Goal: Find contact information: Find contact information

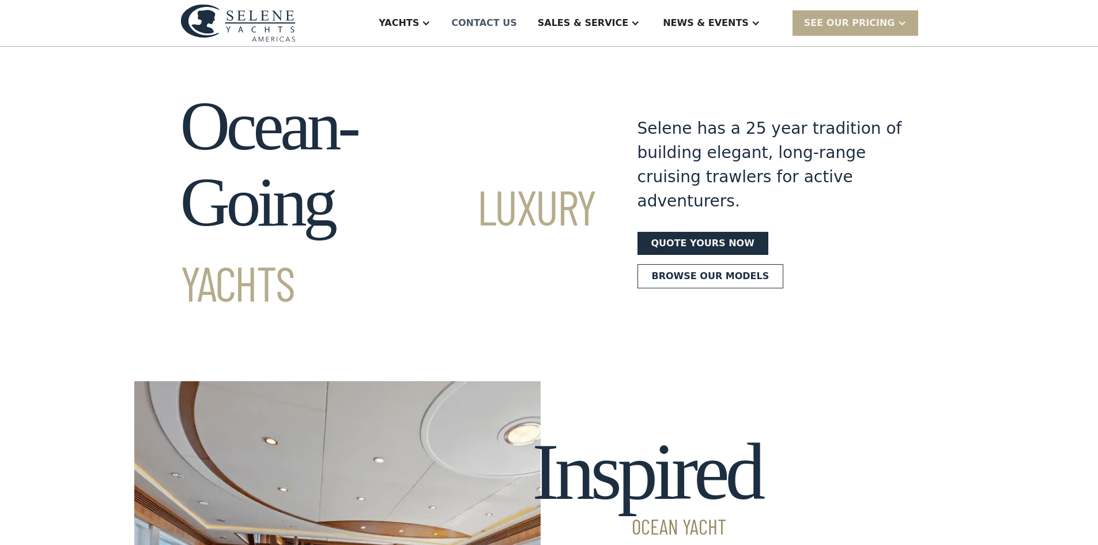
click at [517, 26] on div "Contact US" at bounding box center [484, 23] width 66 height 14
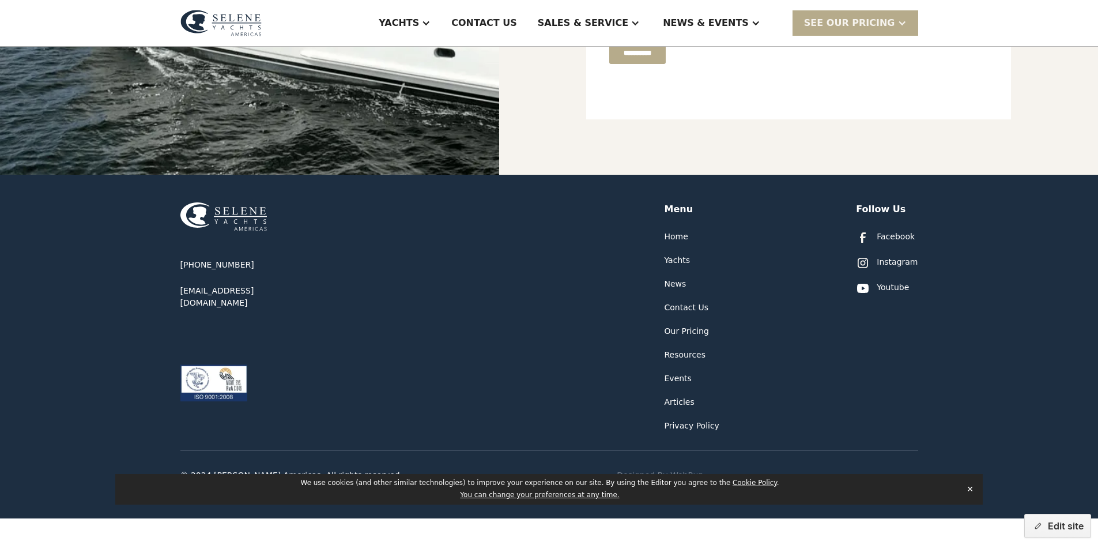
scroll to position [524, 0]
click at [1058, 519] on button "Edit site" at bounding box center [1057, 525] width 67 height 24
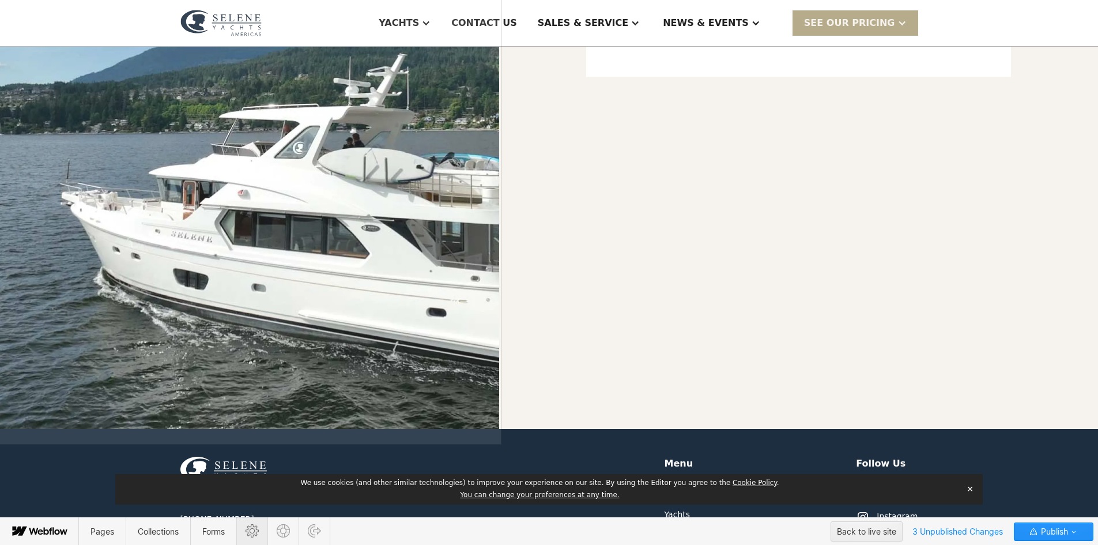
scroll to position [228, 0]
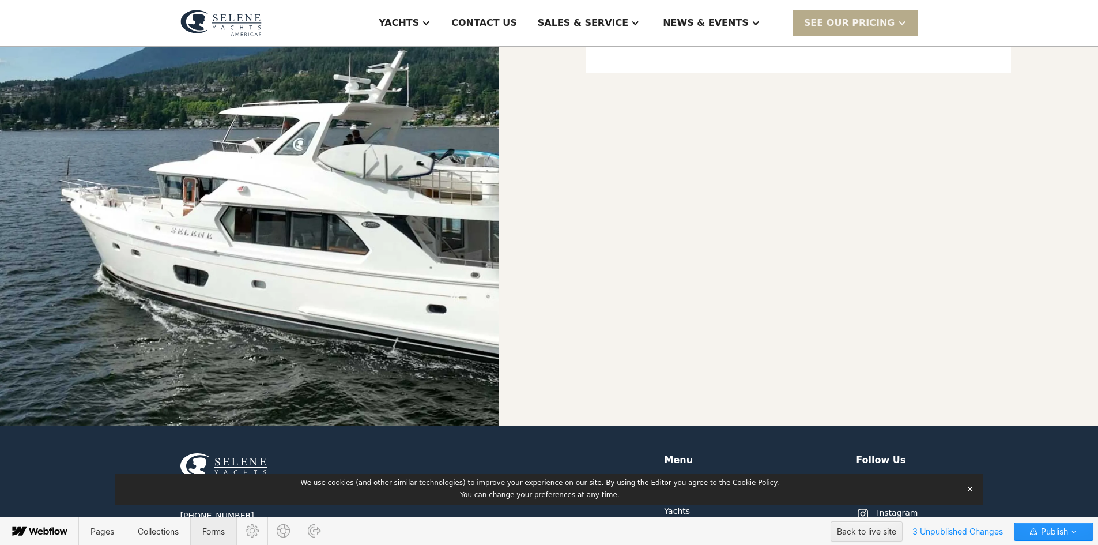
click at [231, 531] on span "Forms" at bounding box center [214, 531] width 46 height 28
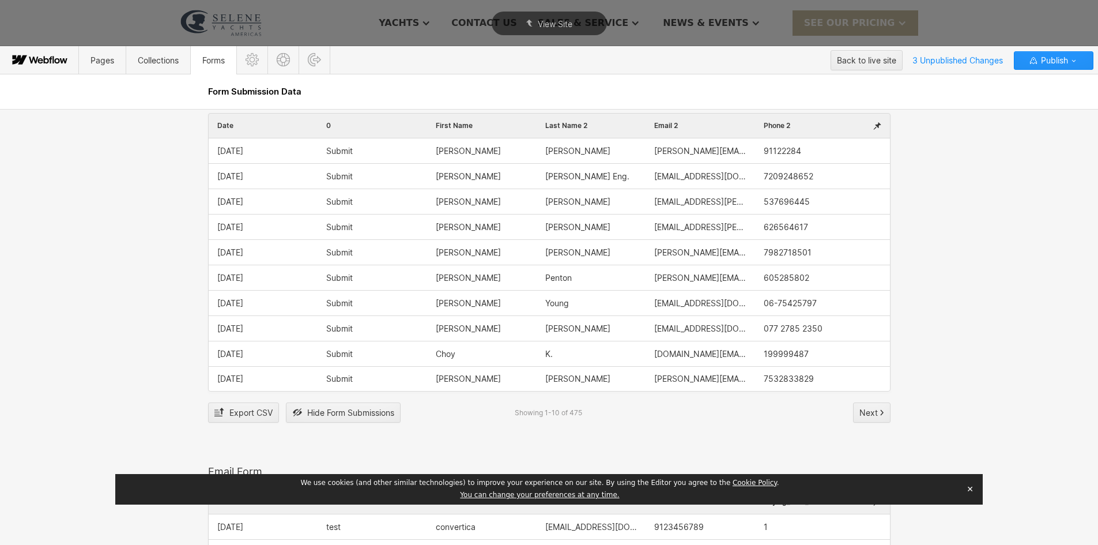
scroll to position [0, 0]
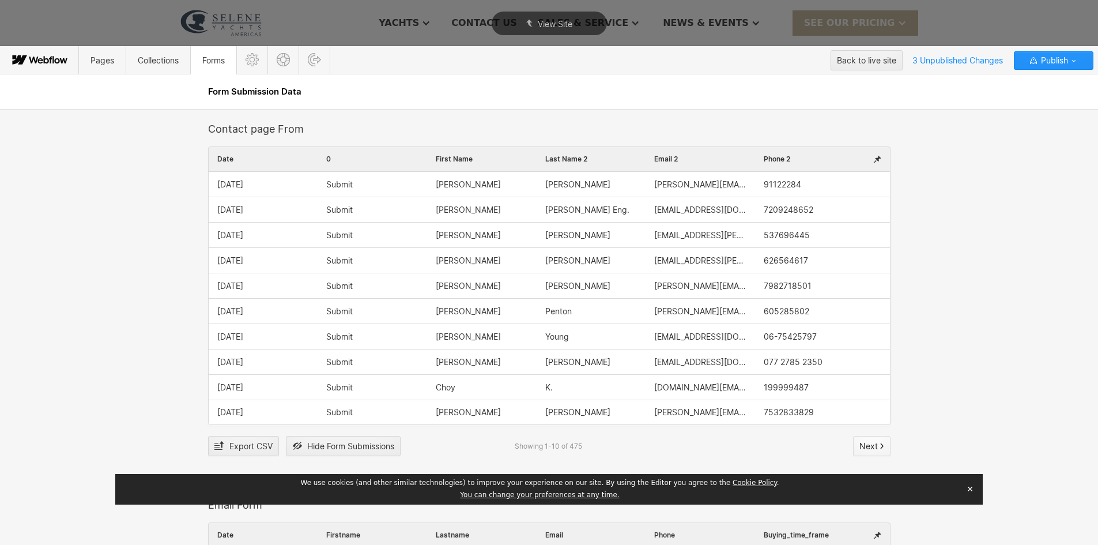
click at [881, 444] on icon "button" at bounding box center [882, 445] width 2 height 5
click at [879, 447] on icon "button" at bounding box center [881, 445] width 5 height 7
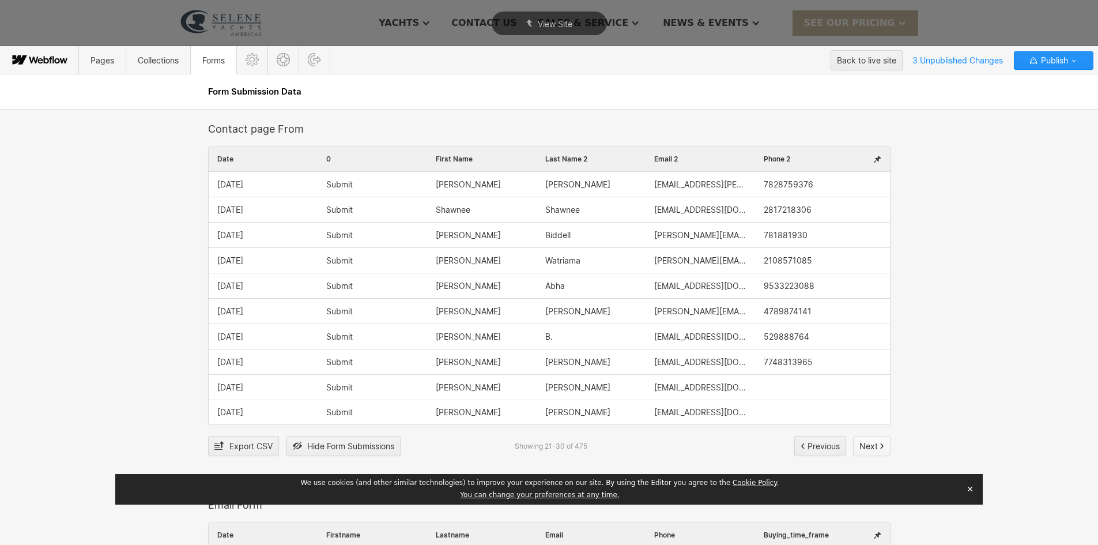
click at [879, 447] on icon "button" at bounding box center [881, 445] width 5 height 7
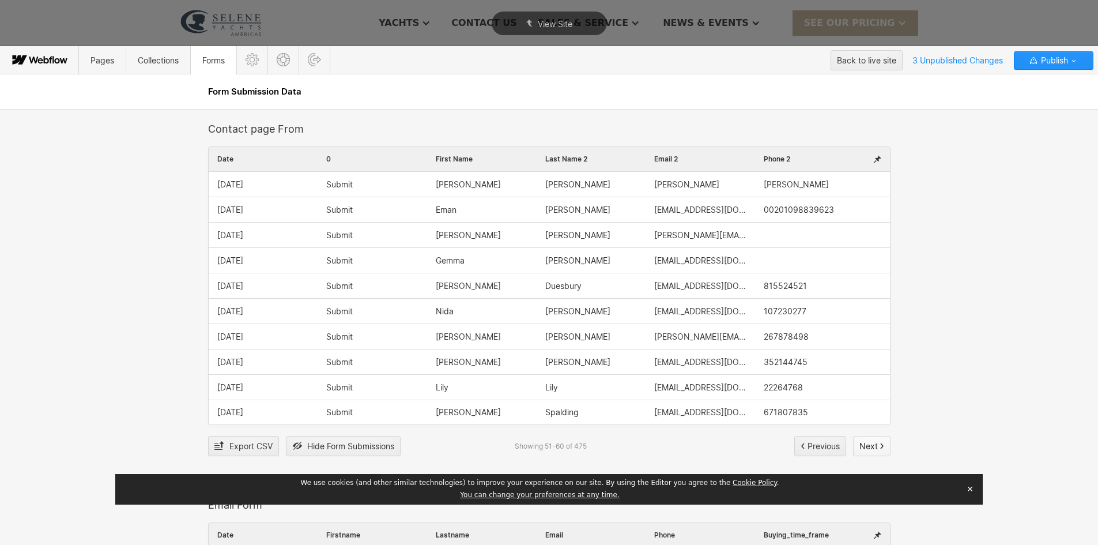
click at [879, 447] on icon "button" at bounding box center [881, 445] width 5 height 7
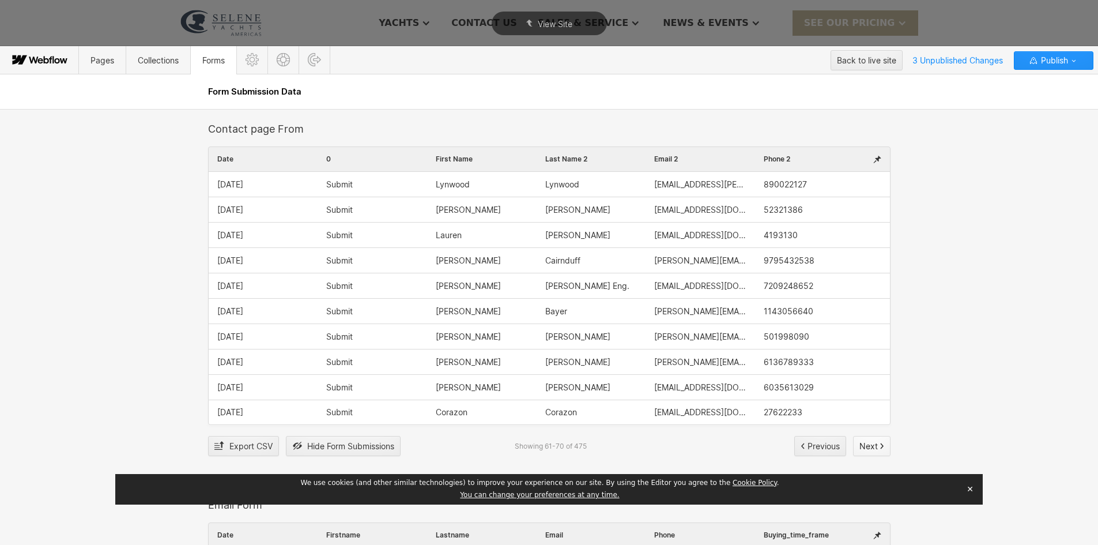
click at [879, 447] on icon "button" at bounding box center [881, 445] width 5 height 7
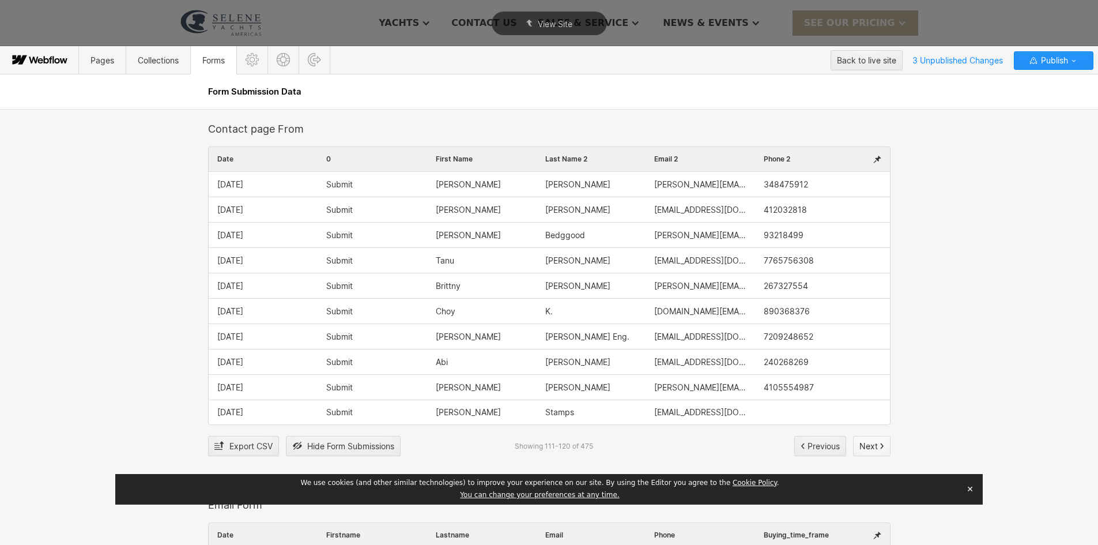
click at [879, 447] on icon "button" at bounding box center [881, 445] width 5 height 7
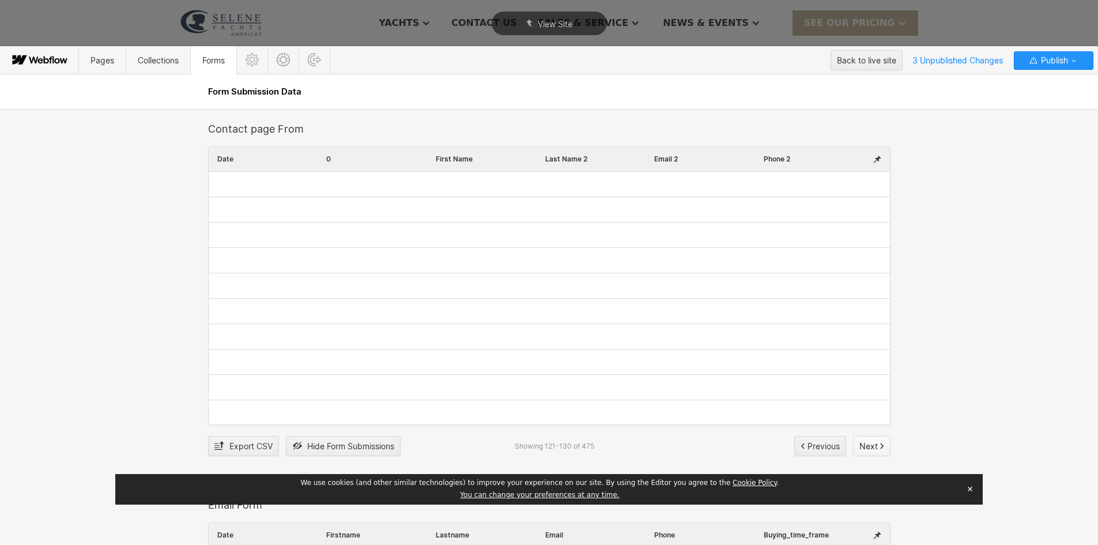
click at [879, 447] on icon "button" at bounding box center [881, 445] width 5 height 7
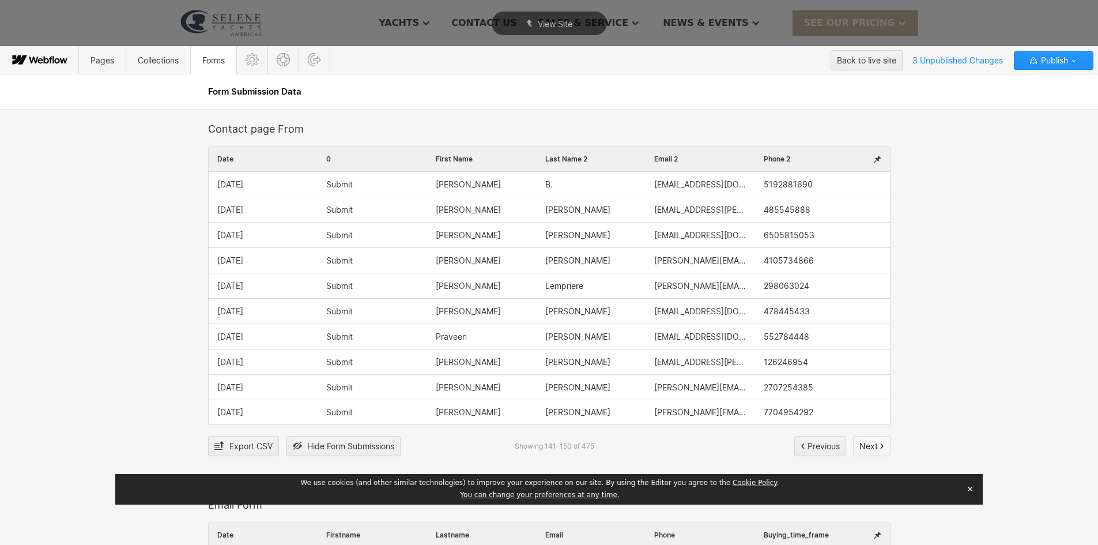
click at [879, 447] on icon "button" at bounding box center [881, 445] width 5 height 7
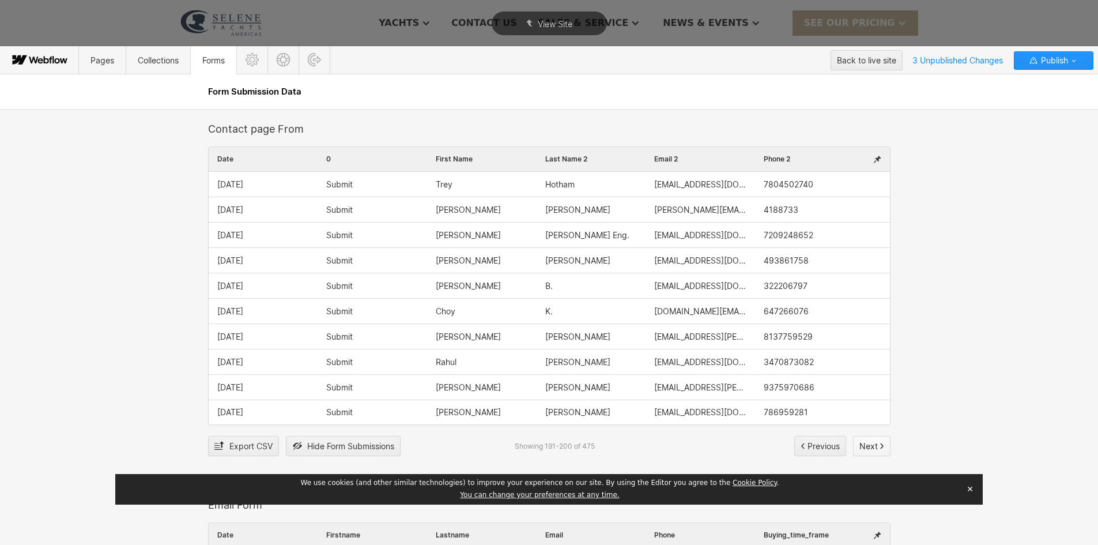
click at [879, 447] on icon "button" at bounding box center [881, 445] width 5 height 7
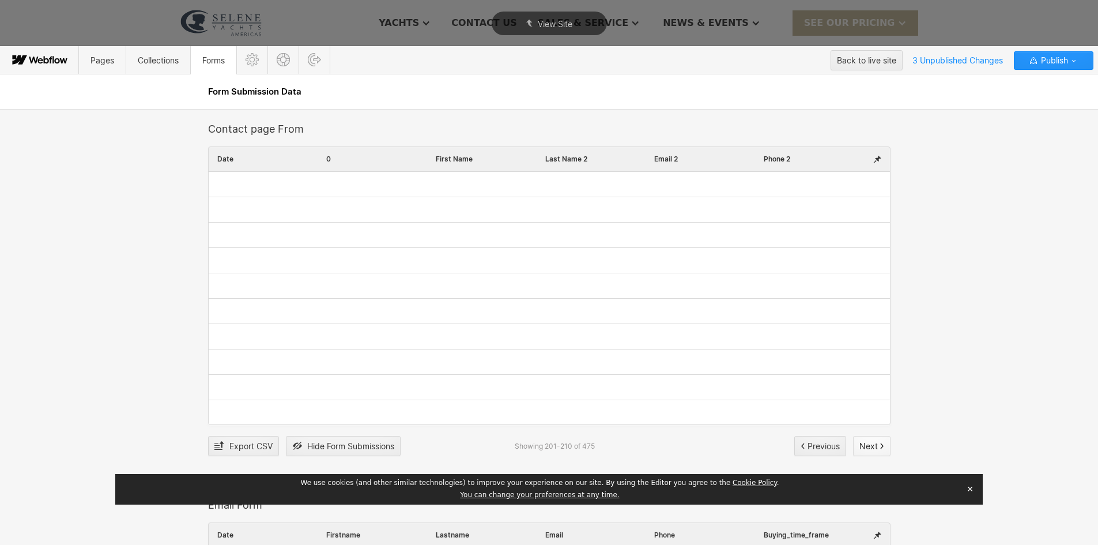
click at [879, 447] on icon "button" at bounding box center [881, 445] width 5 height 7
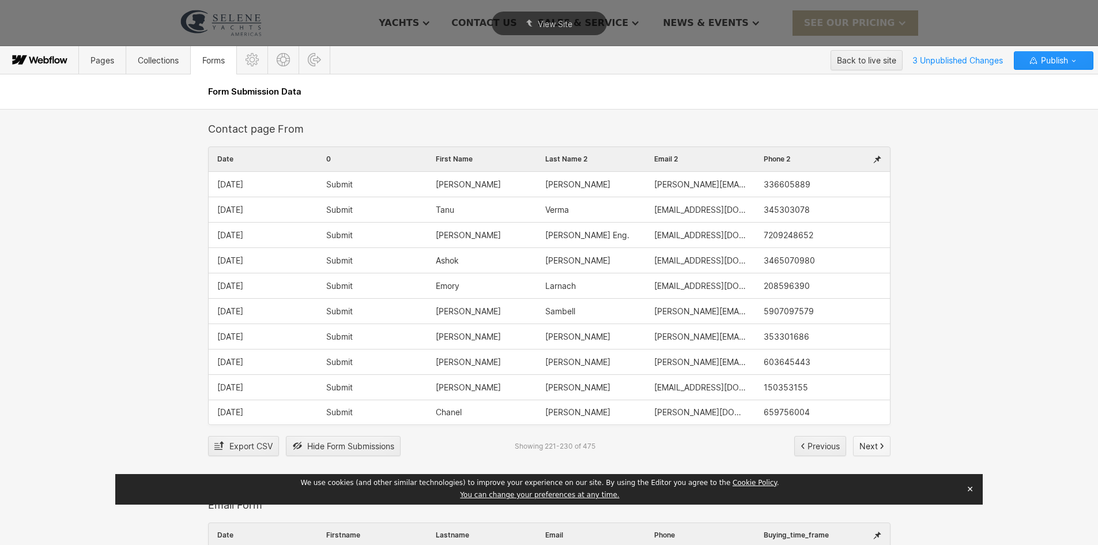
click at [879, 447] on icon "button" at bounding box center [881, 445] width 5 height 7
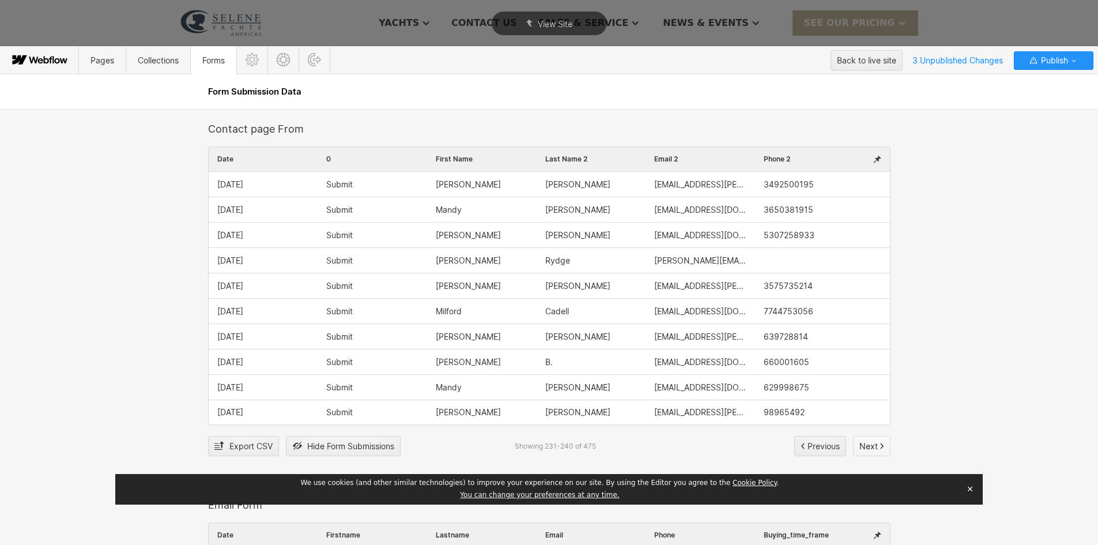
click at [879, 447] on icon "button" at bounding box center [881, 445] width 5 height 7
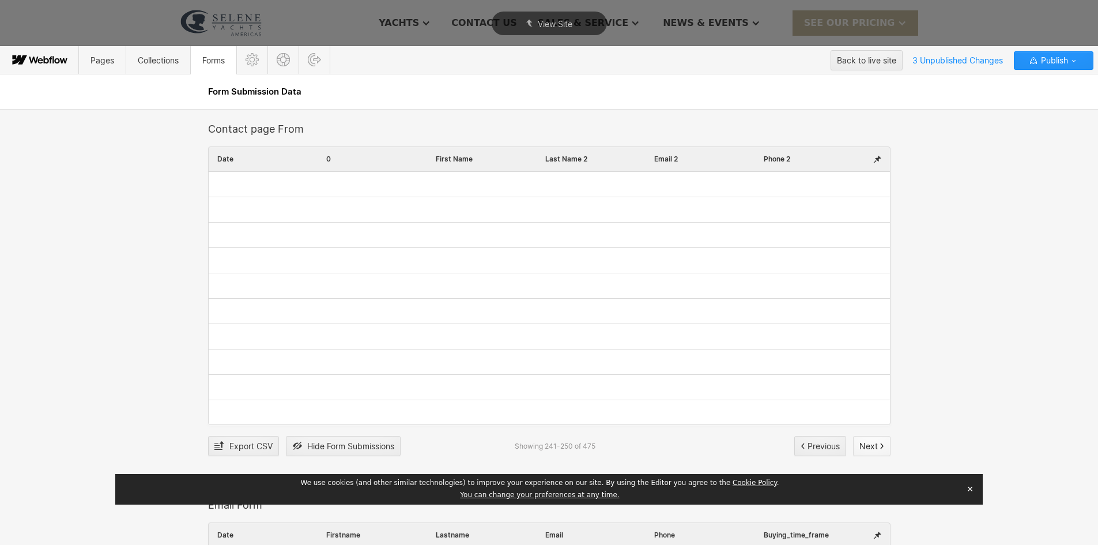
click at [879, 447] on icon "button" at bounding box center [881, 445] width 5 height 7
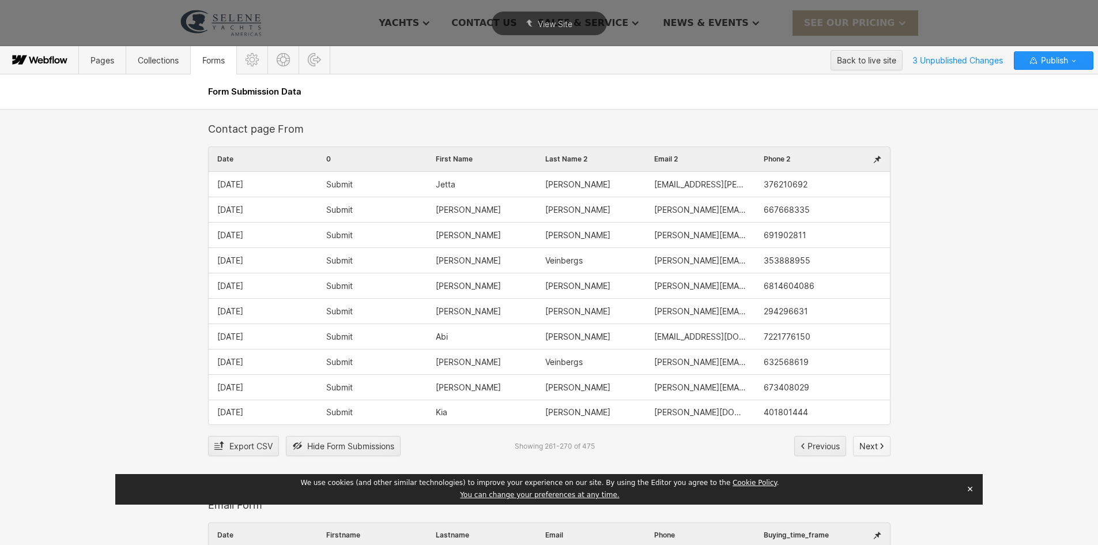
click at [879, 447] on icon "button" at bounding box center [881, 445] width 5 height 7
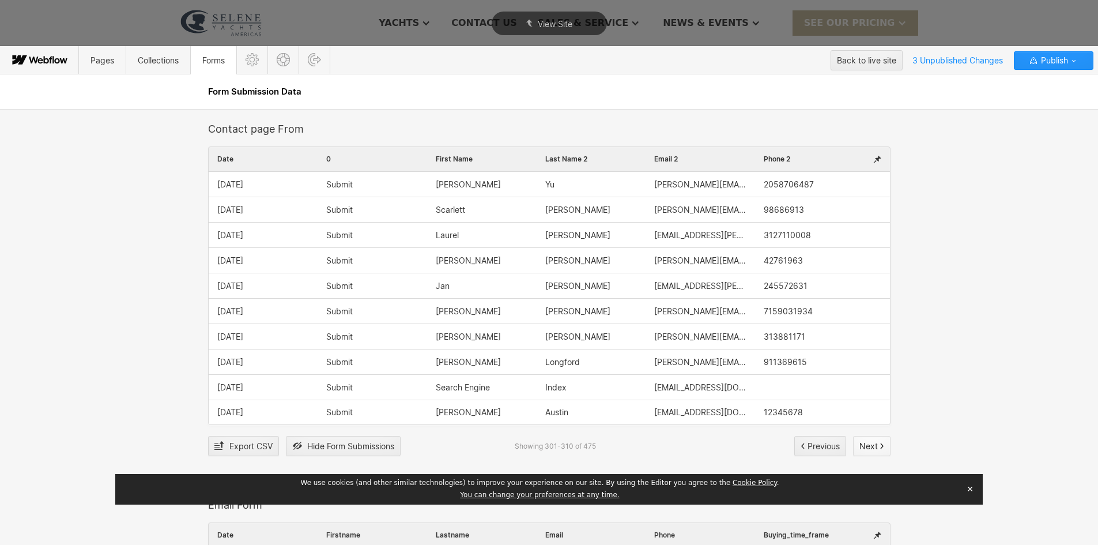
click at [879, 447] on icon "button" at bounding box center [881, 445] width 5 height 7
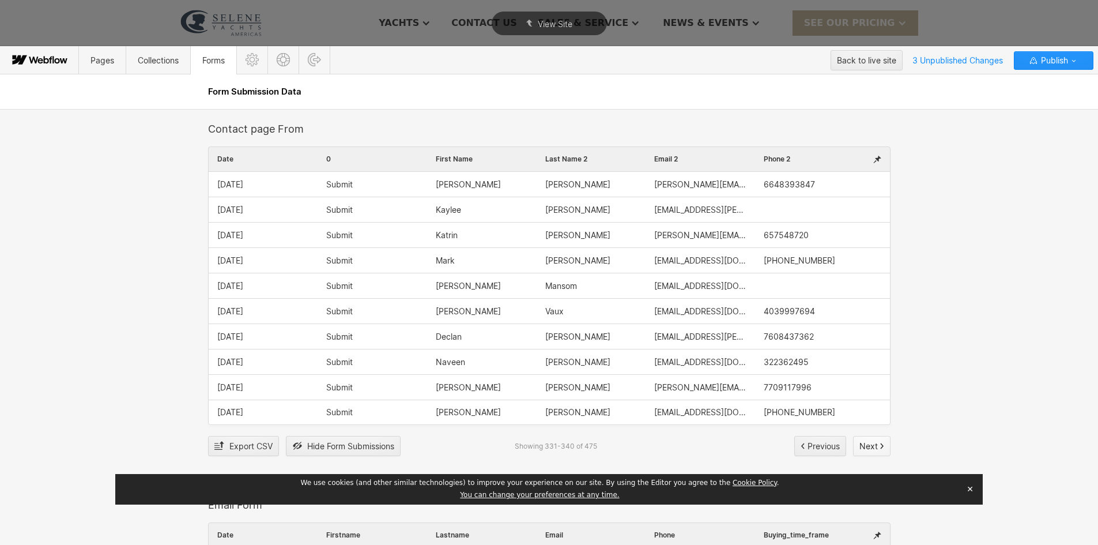
click at [879, 447] on icon "button" at bounding box center [881, 445] width 5 height 7
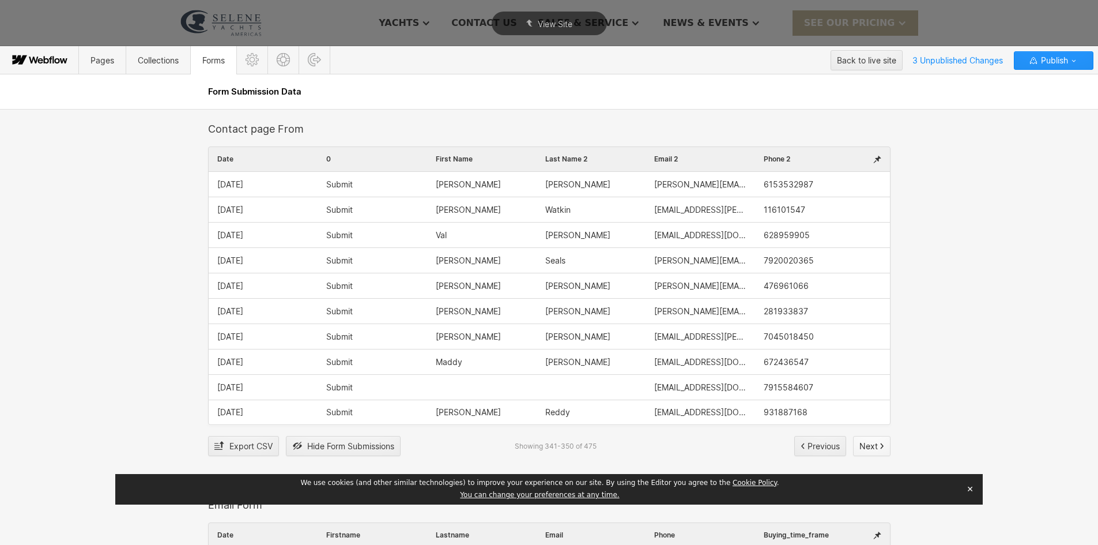
click at [879, 447] on icon "button" at bounding box center [881, 445] width 5 height 7
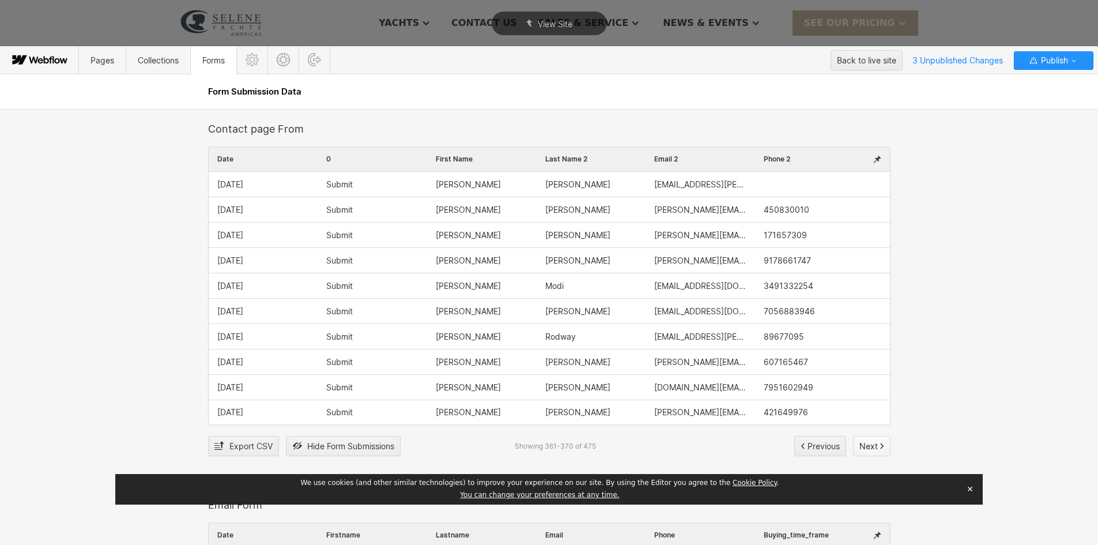
click at [879, 447] on icon "button" at bounding box center [881, 445] width 5 height 7
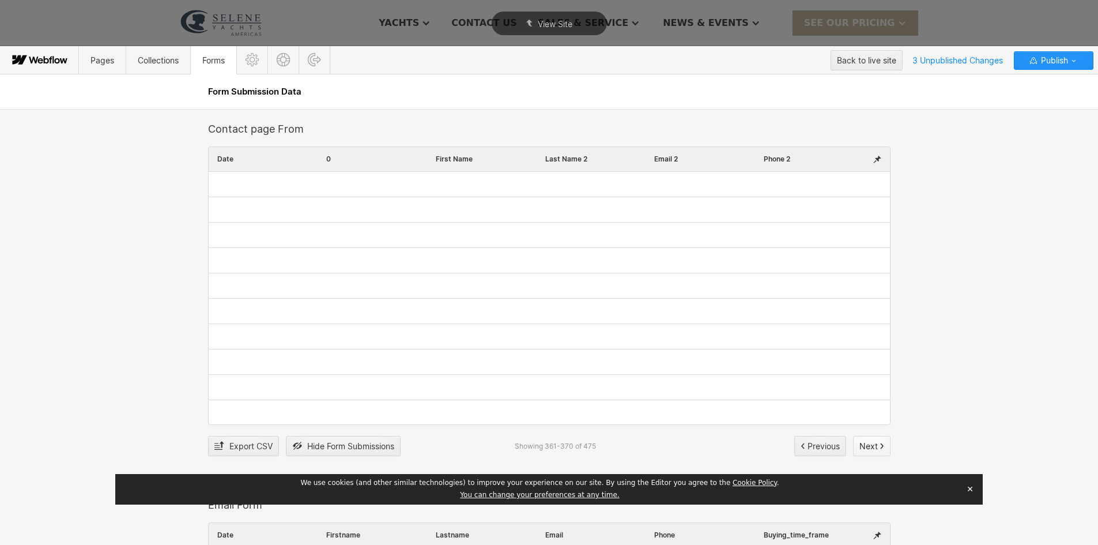
click at [866, 449] on span "Next" at bounding box center [868, 445] width 18 height 17
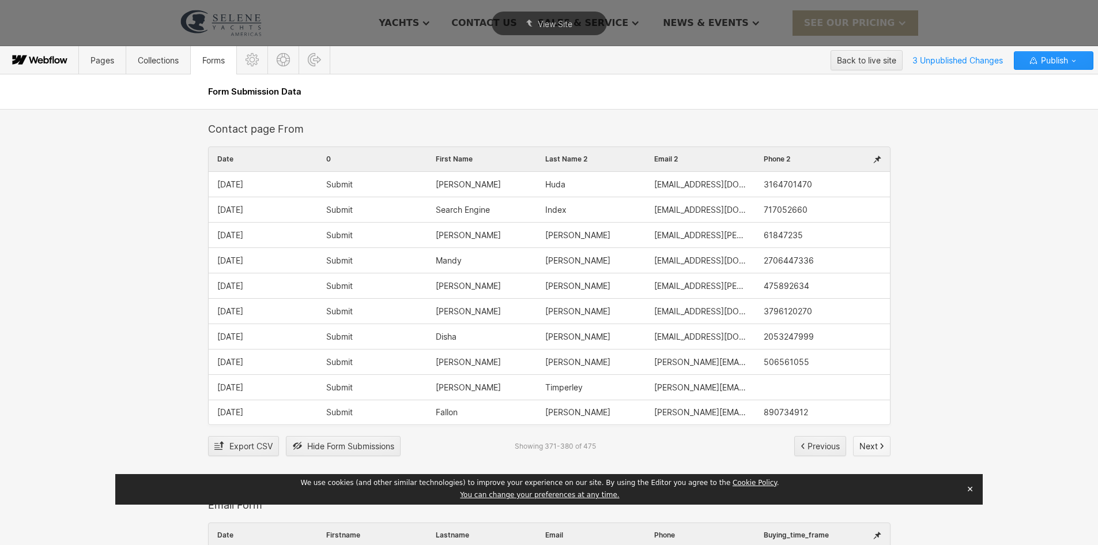
click at [866, 444] on span "Next" at bounding box center [868, 445] width 18 height 17
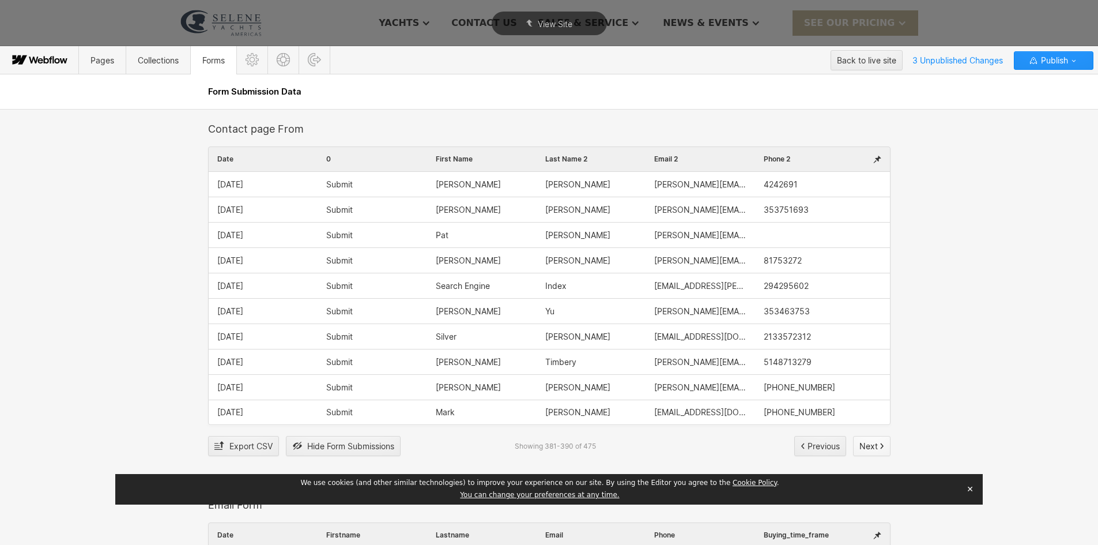
click at [866, 444] on span "Next" at bounding box center [868, 445] width 18 height 17
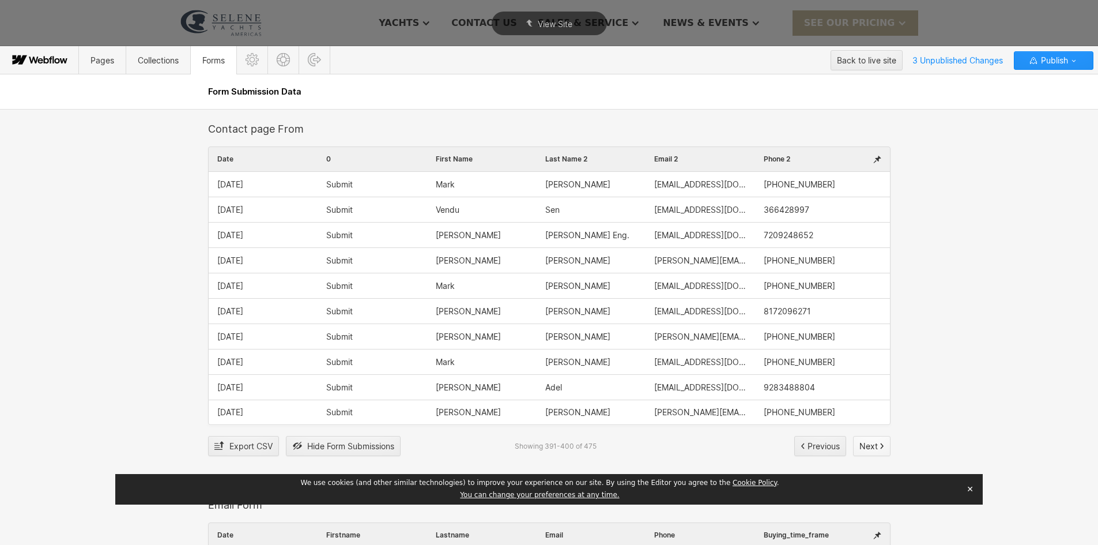
click at [866, 444] on span "Next" at bounding box center [868, 445] width 18 height 17
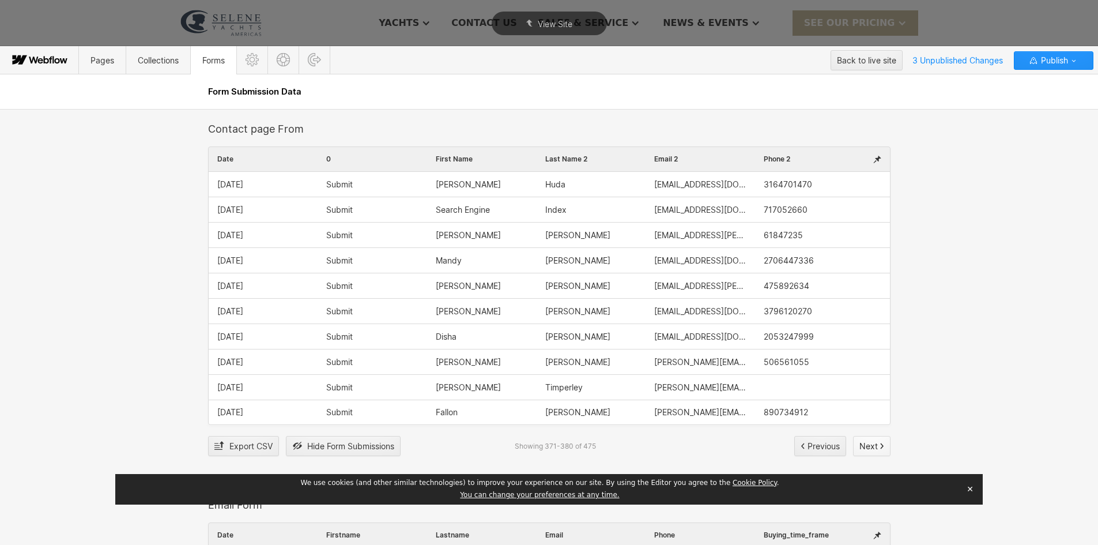
click at [866, 444] on span "Next" at bounding box center [868, 445] width 18 height 17
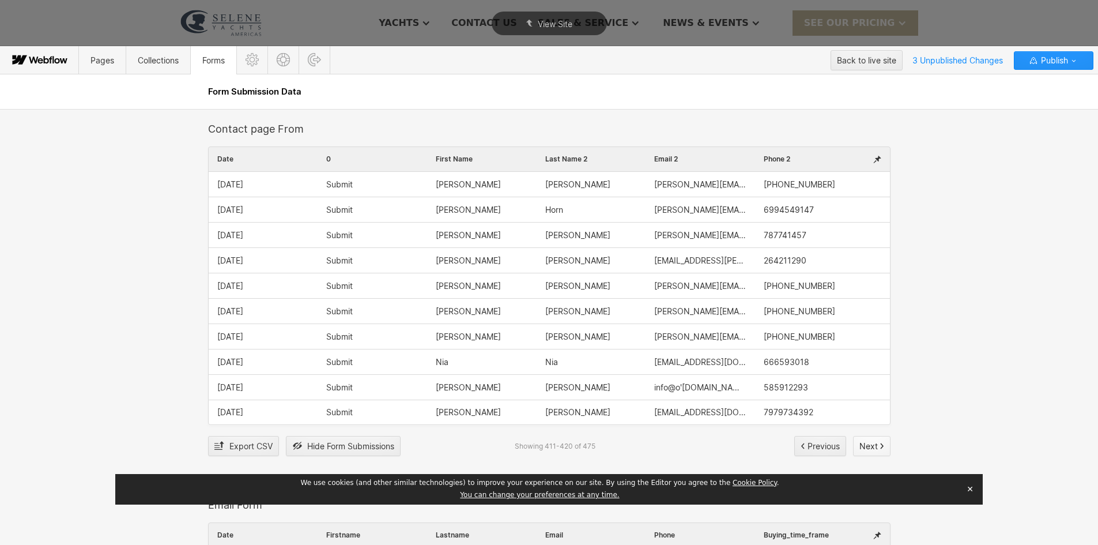
click at [866, 444] on span "Next" at bounding box center [868, 445] width 18 height 17
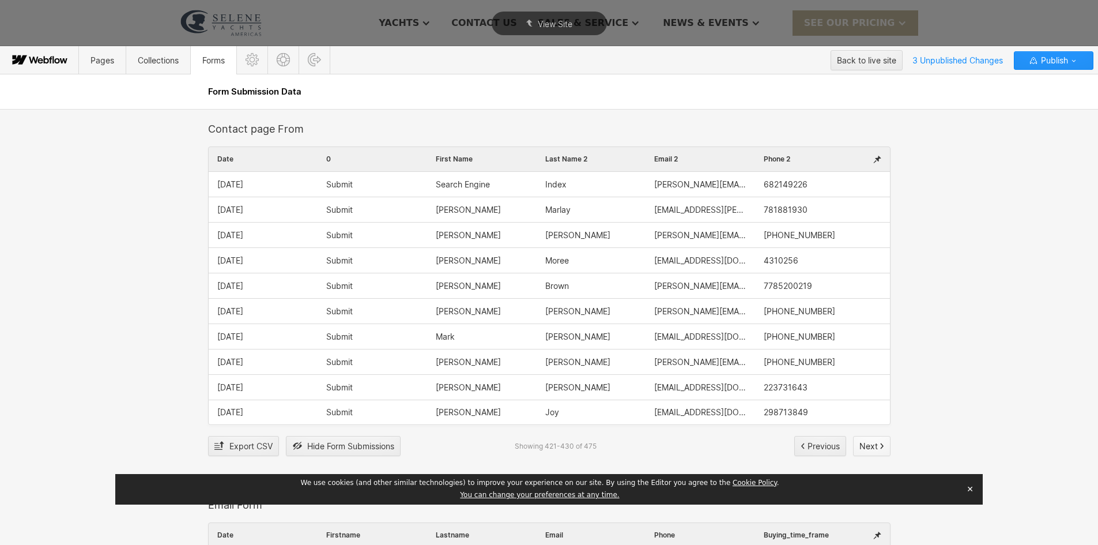
click at [866, 444] on span "Next" at bounding box center [868, 445] width 18 height 17
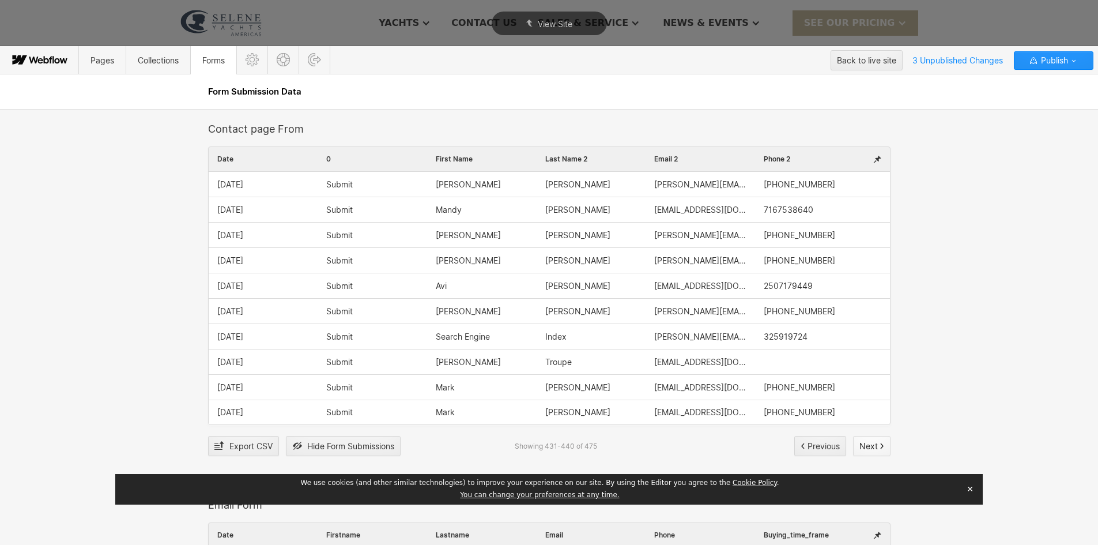
click at [866, 444] on span "Next" at bounding box center [868, 445] width 18 height 17
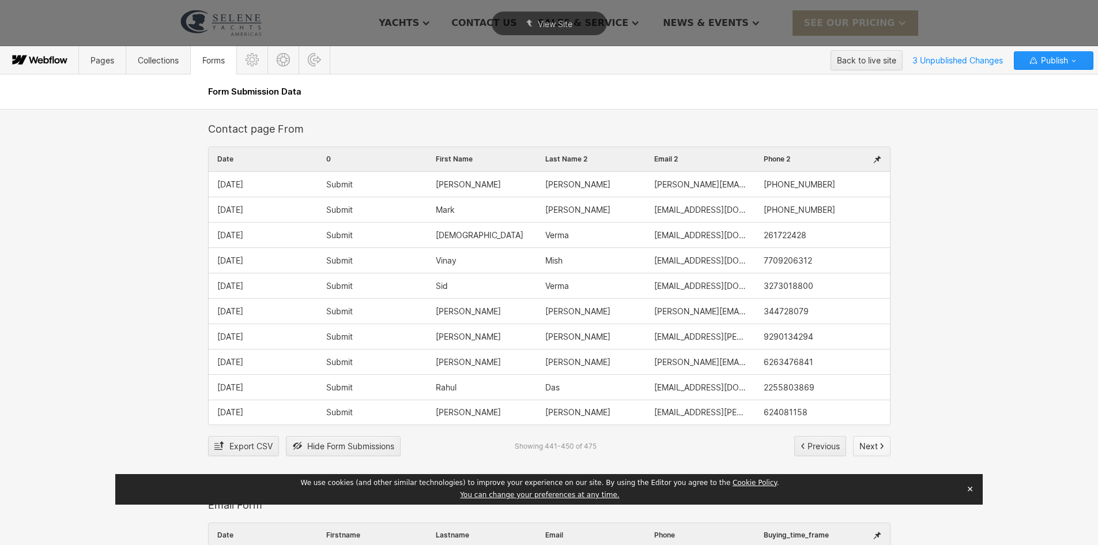
click at [873, 448] on div "Next" at bounding box center [871, 445] width 25 height 17
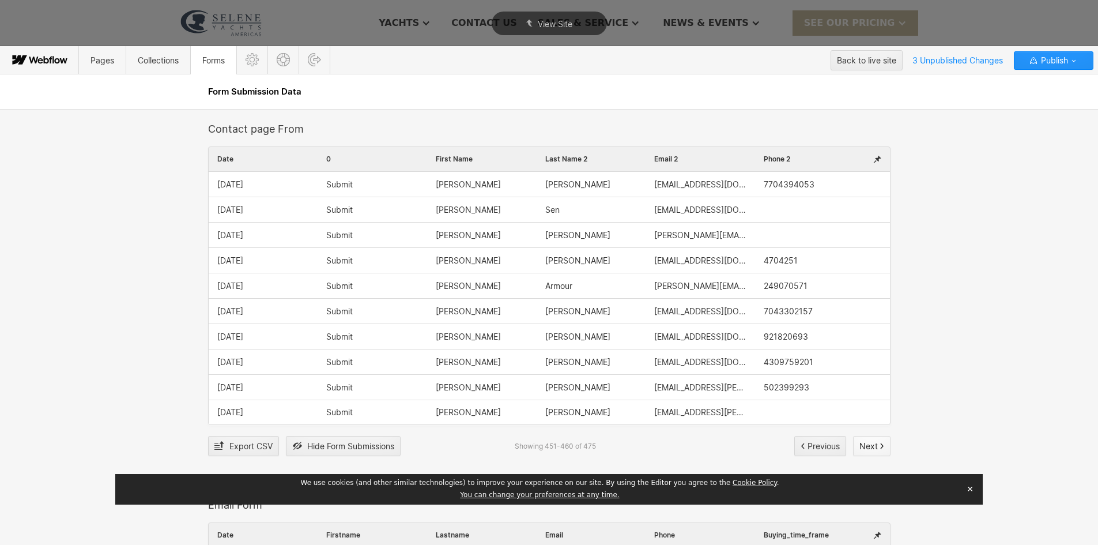
click at [868, 445] on span "Next" at bounding box center [868, 445] width 18 height 17
click at [861, 444] on span "Next" at bounding box center [868, 445] width 18 height 17
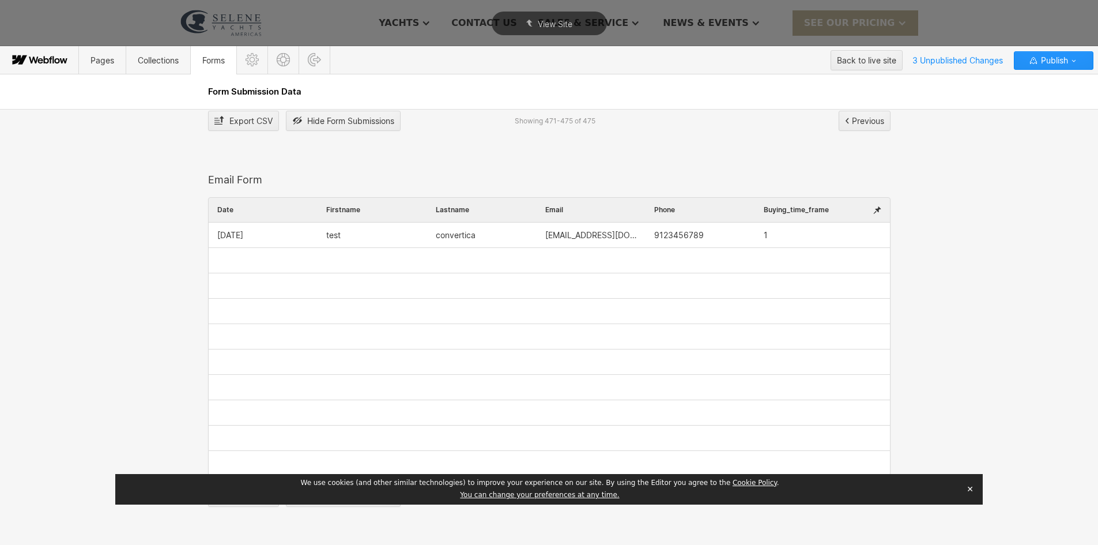
scroll to position [288, 0]
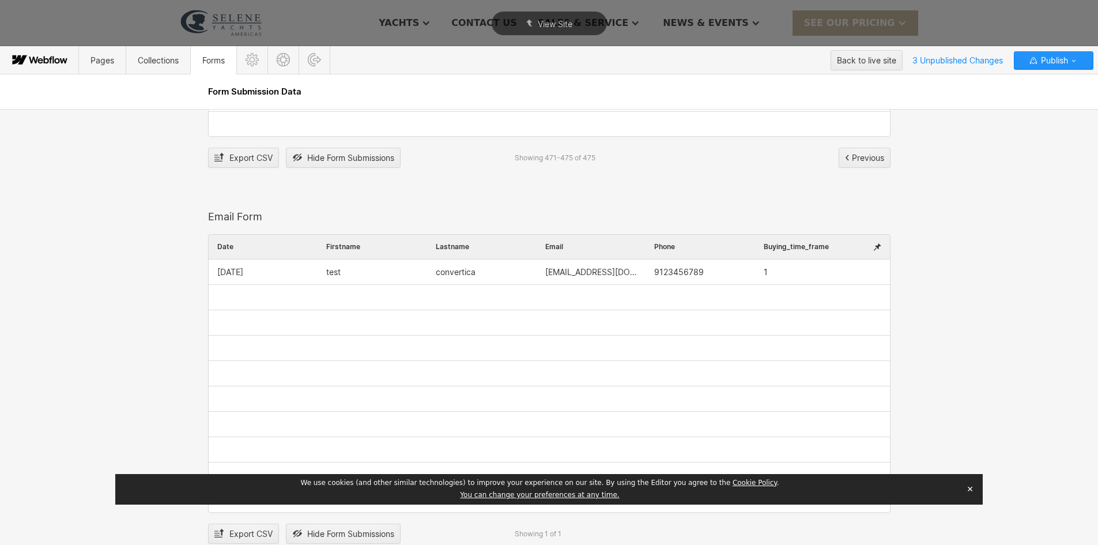
drag, startPoint x: 418, startPoint y: 266, endPoint x: 384, endPoint y: 264, distance: 33.5
click at [384, 264] on div "06/11/2025 test convertica test@convertica.org 9123456789 1" at bounding box center [549, 271] width 682 height 25
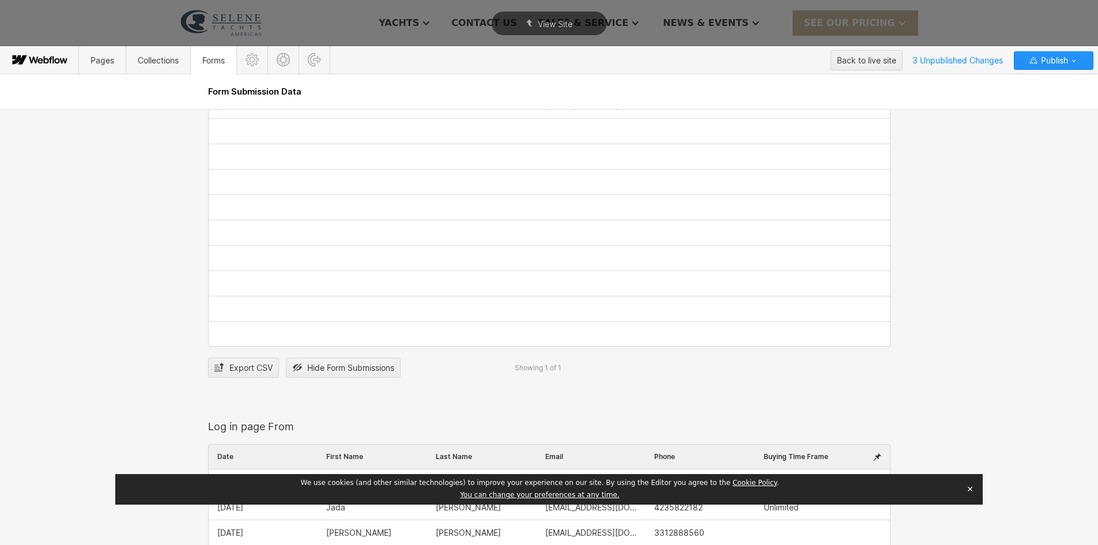
scroll to position [145, 0]
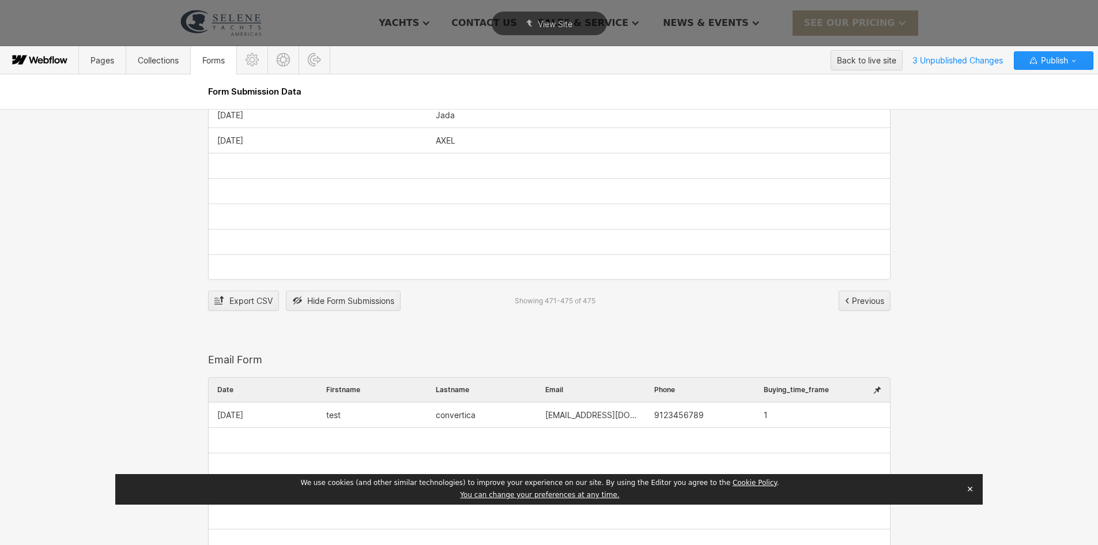
click at [221, 64] on span "Forms" at bounding box center [213, 60] width 22 height 10
click at [530, 26] on icon at bounding box center [529, 23] width 7 height 7
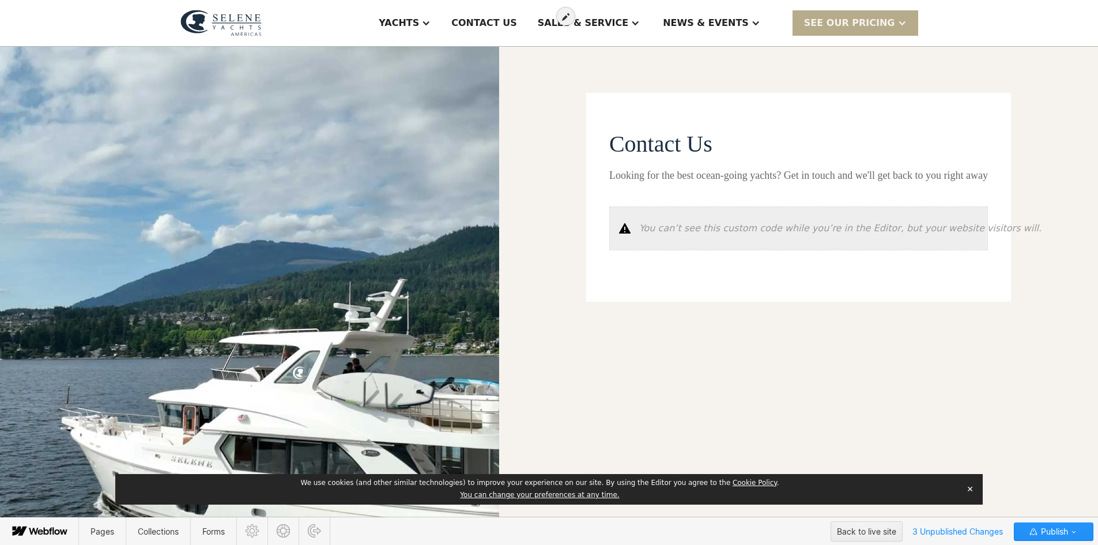
scroll to position [228, 0]
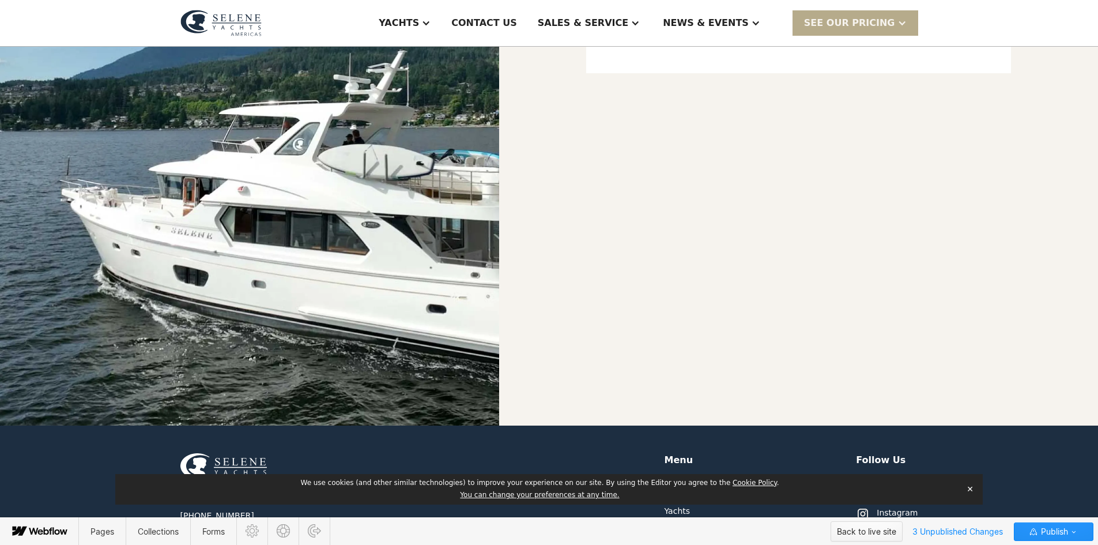
click at [868, 535] on div "Back to live site" at bounding box center [866, 531] width 59 height 17
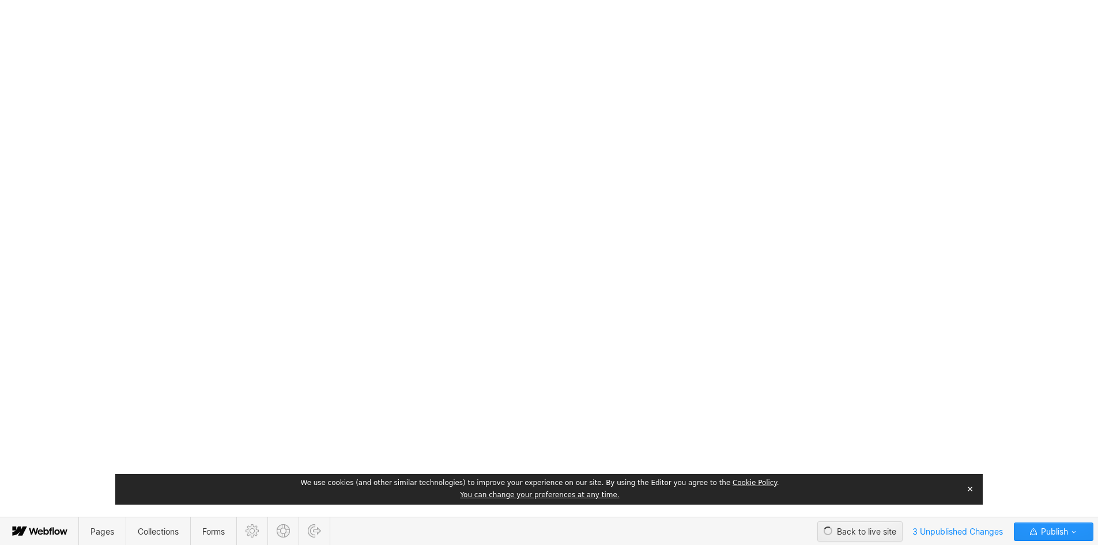
scroll to position [0, 0]
